Goal: Task Accomplishment & Management: Manage account settings

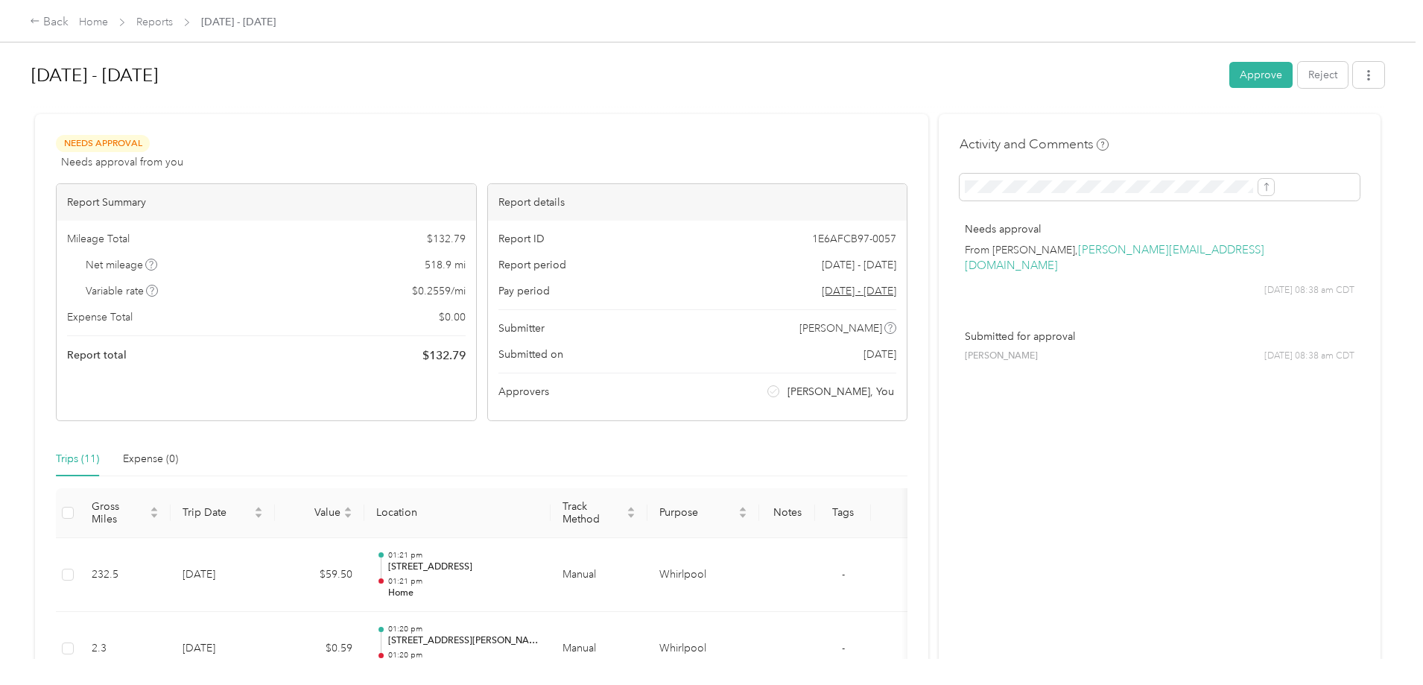
click at [1230, 76] on button "Approve" at bounding box center [1261, 75] width 63 height 26
